Goal: Task Accomplishment & Management: Manage account settings

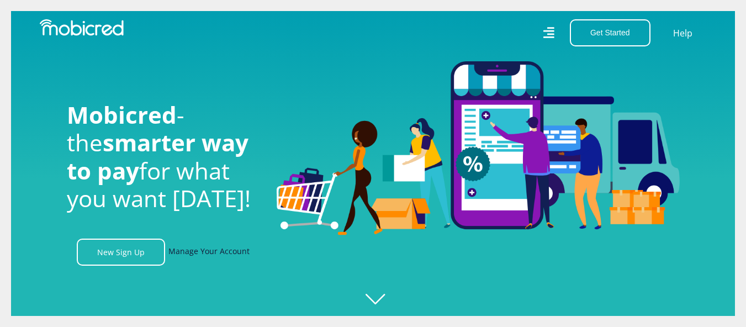
click at [194, 251] on link "Manage Your Account" at bounding box center [208, 251] width 81 height 27
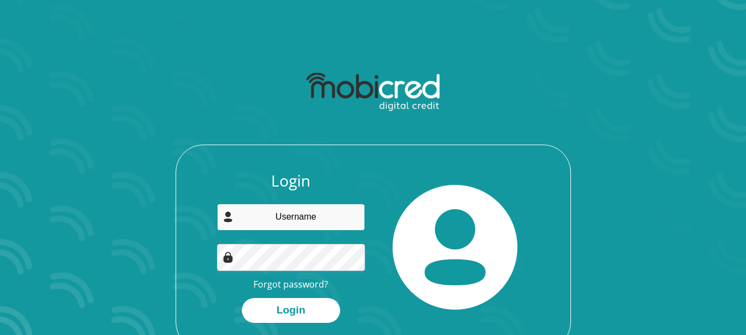
click at [302, 214] on input "email" at bounding box center [291, 217] width 148 height 27
type input "clairnaude127@gmail.com"
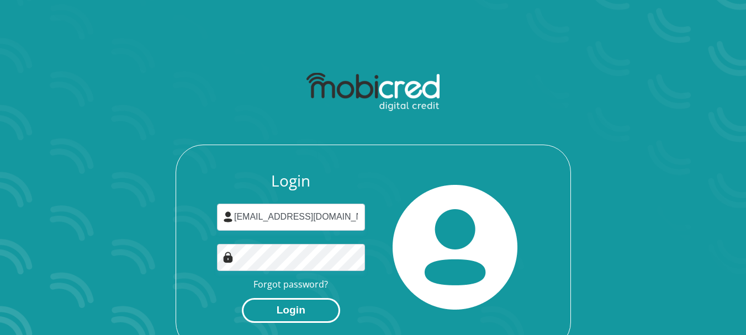
click at [296, 305] on button "Login" at bounding box center [291, 310] width 98 height 25
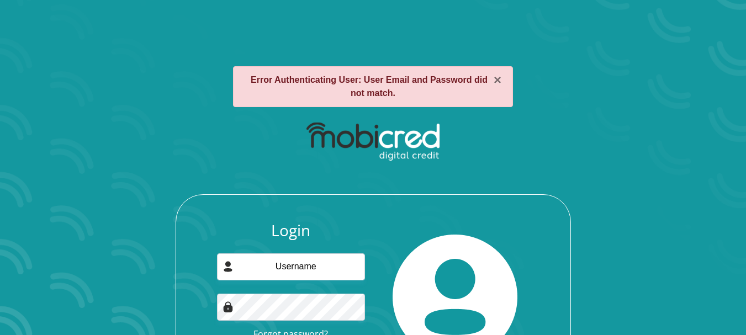
scroll to position [91, 0]
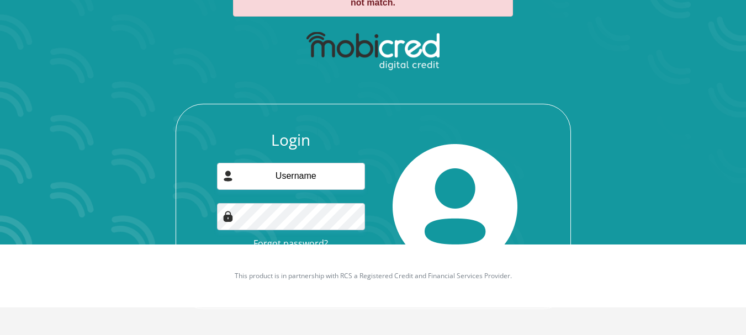
click at [316, 238] on link "Forgot password?" at bounding box center [290, 243] width 75 height 12
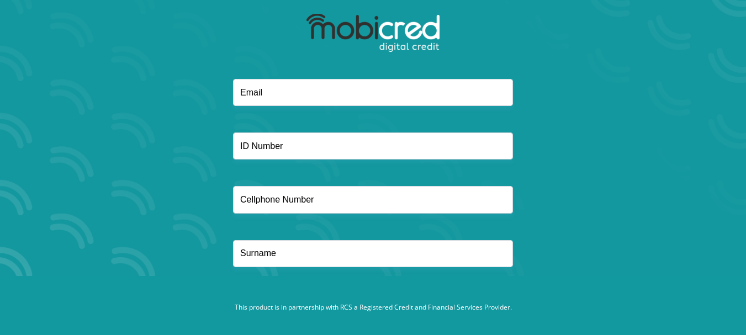
scroll to position [52, 0]
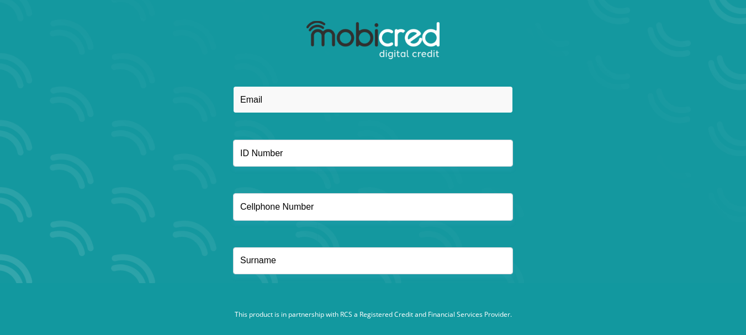
click at [327, 104] on input "email" at bounding box center [373, 99] width 280 height 27
type input "[EMAIL_ADDRESS][DOMAIN_NAME]"
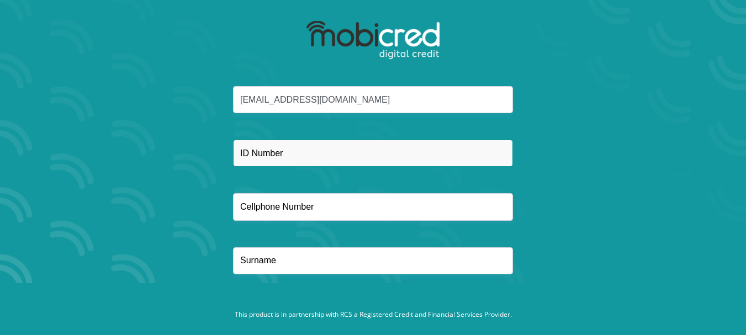
click at [297, 156] on input "text" at bounding box center [373, 153] width 280 height 27
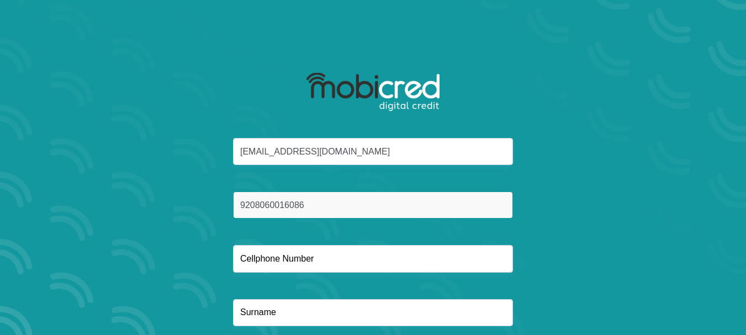
type input "9208060016086"
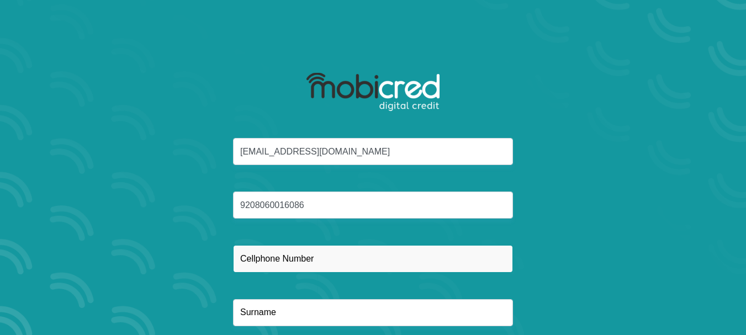
click at [298, 265] on input "text" at bounding box center [373, 258] width 280 height 27
type input "0649029942"
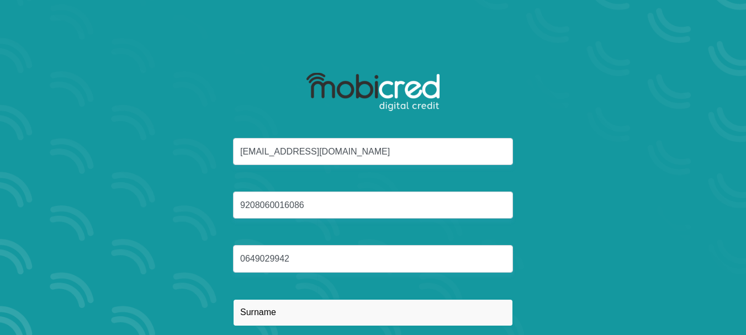
click at [283, 316] on input "text" at bounding box center [373, 312] width 280 height 27
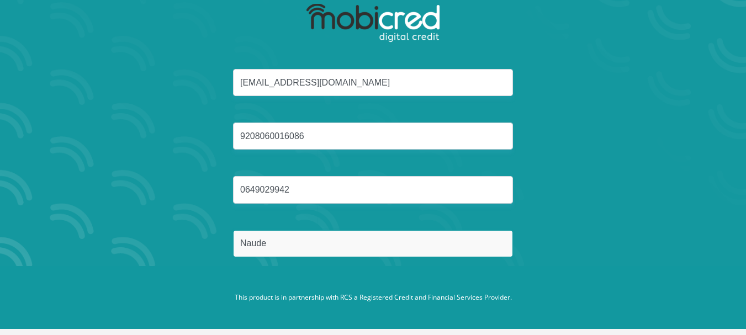
click at [268, 241] on input "Naude" at bounding box center [373, 243] width 280 height 27
type input "Naude"
click at [275, 284] on button "Reset Password" at bounding box center [372, 296] width 195 height 25
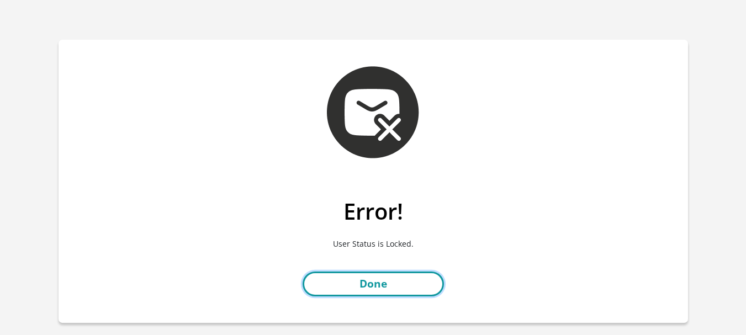
click at [341, 275] on link "Done" at bounding box center [373, 284] width 141 height 25
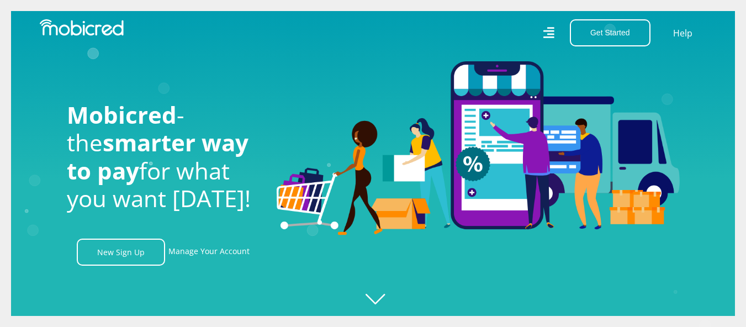
click at [550, 38] on icon at bounding box center [548, 32] width 11 height 11
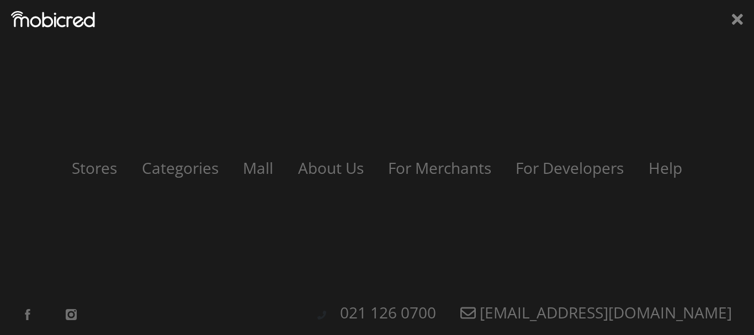
scroll to position [0, 2517]
